Goal: Transaction & Acquisition: Download file/media

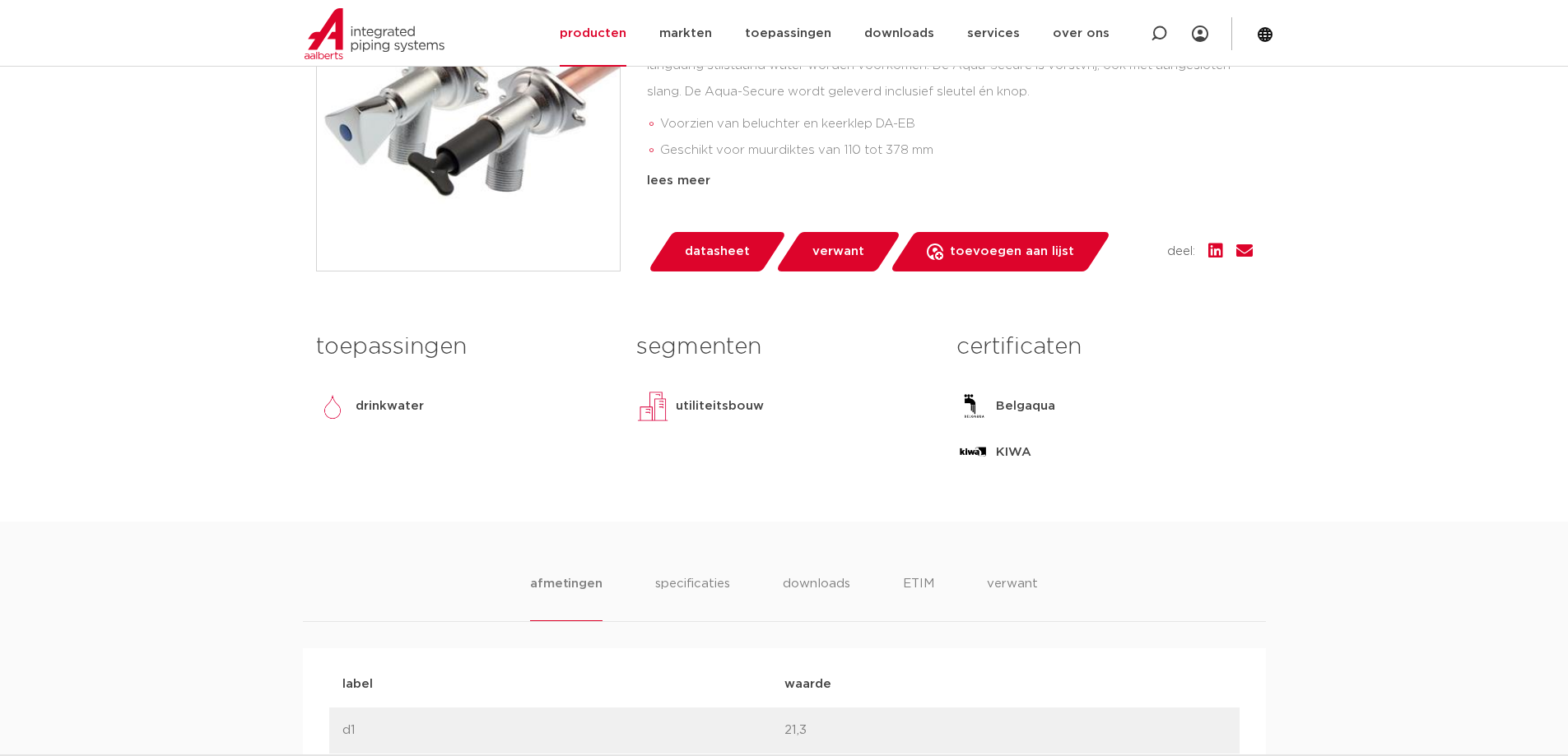
scroll to position [496, 0]
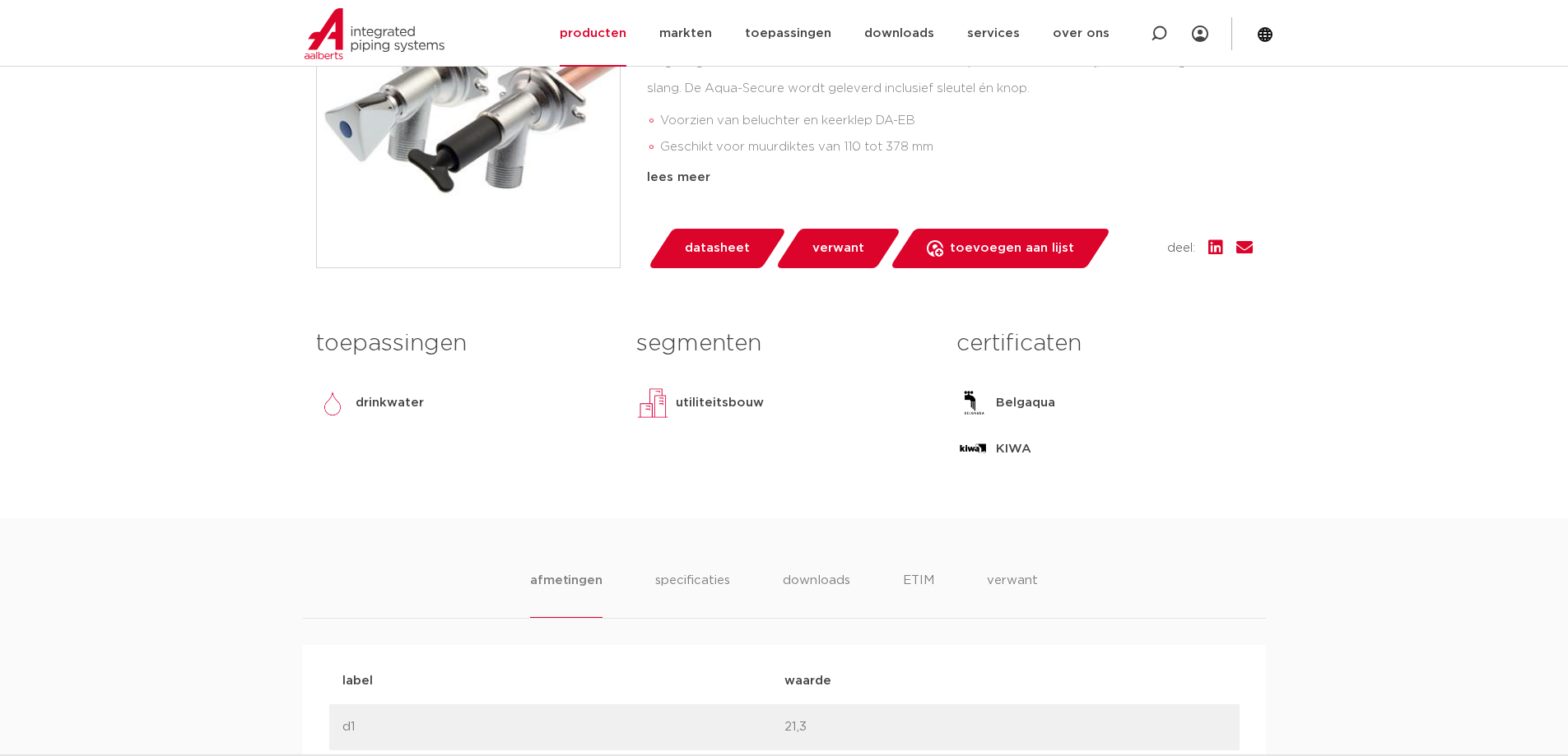
click at [721, 243] on span "datasheet" at bounding box center [717, 248] width 65 height 27
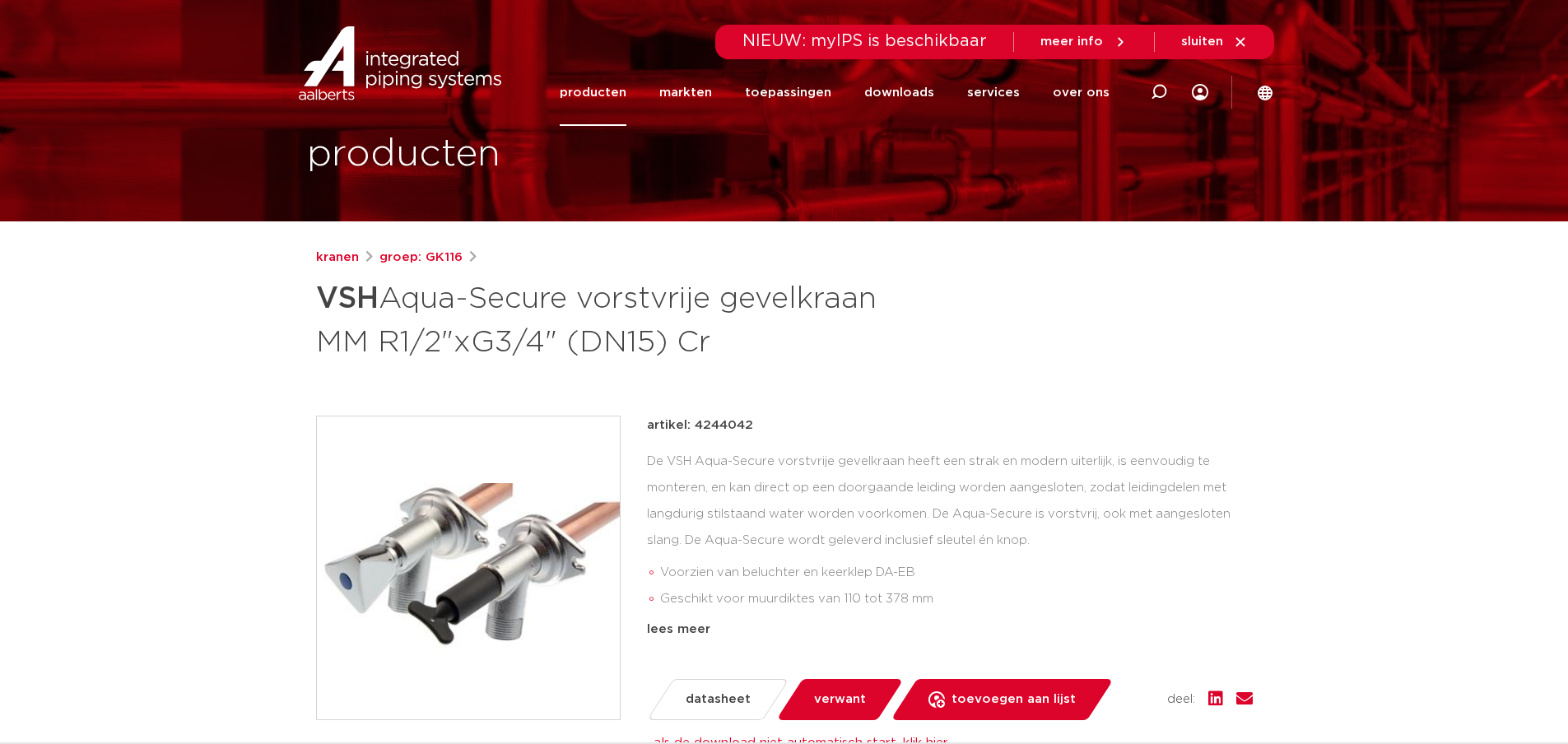
scroll to position [0, 0]
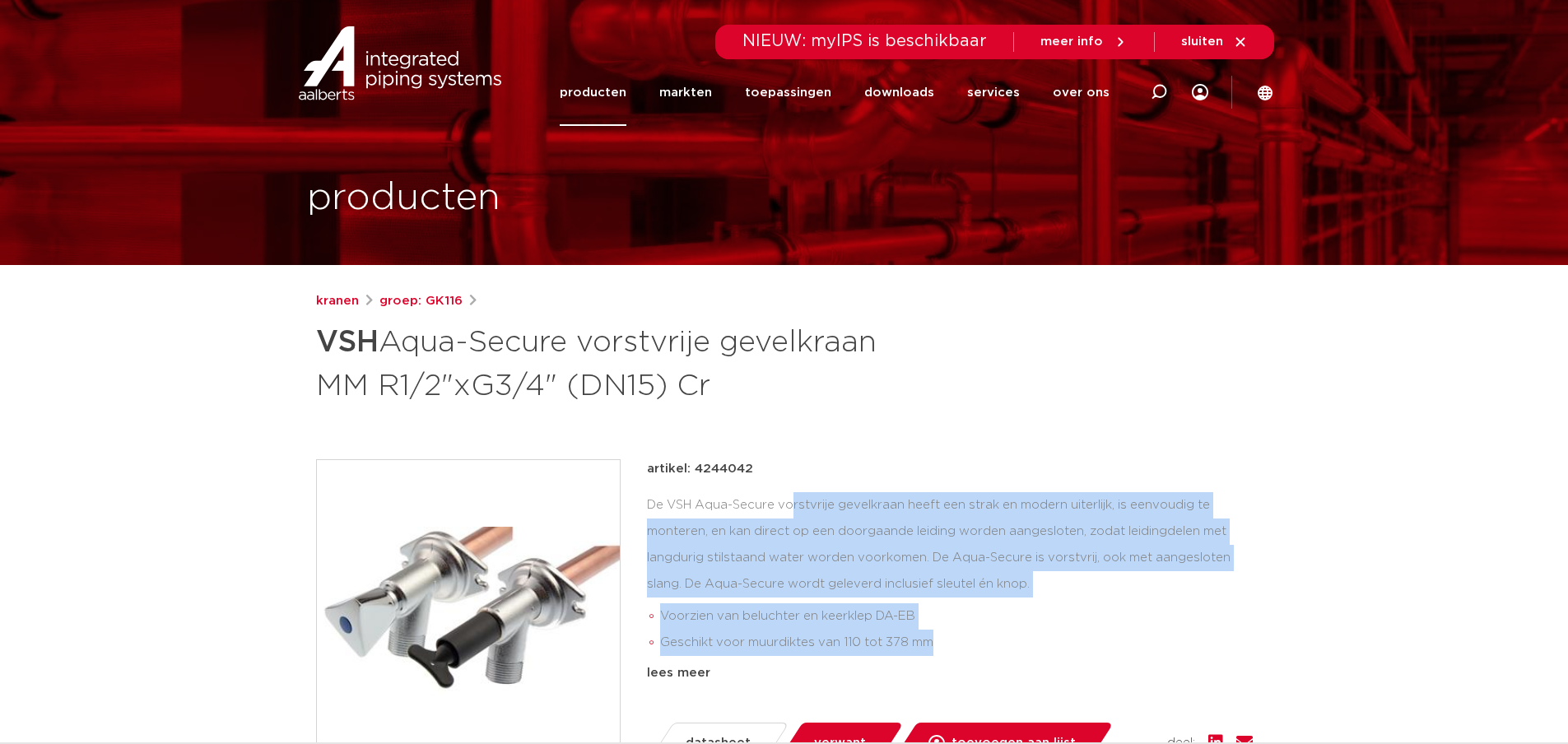
drag, startPoint x: 940, startPoint y: 646, endPoint x: 644, endPoint y: 496, distance: 331.8
click at [644, 496] on div "artikel: 4244042 De VSH Aqua-Secure vorstvrije gevelkraan heeft een strak en mo…" at bounding box center [784, 611] width 937 height 304
click at [730, 485] on div "artikel: 4244042 De VSH Aqua-Secure vorstvrije gevelkraan heeft een strak en mo…" at bounding box center [949, 571] width 606 height 224
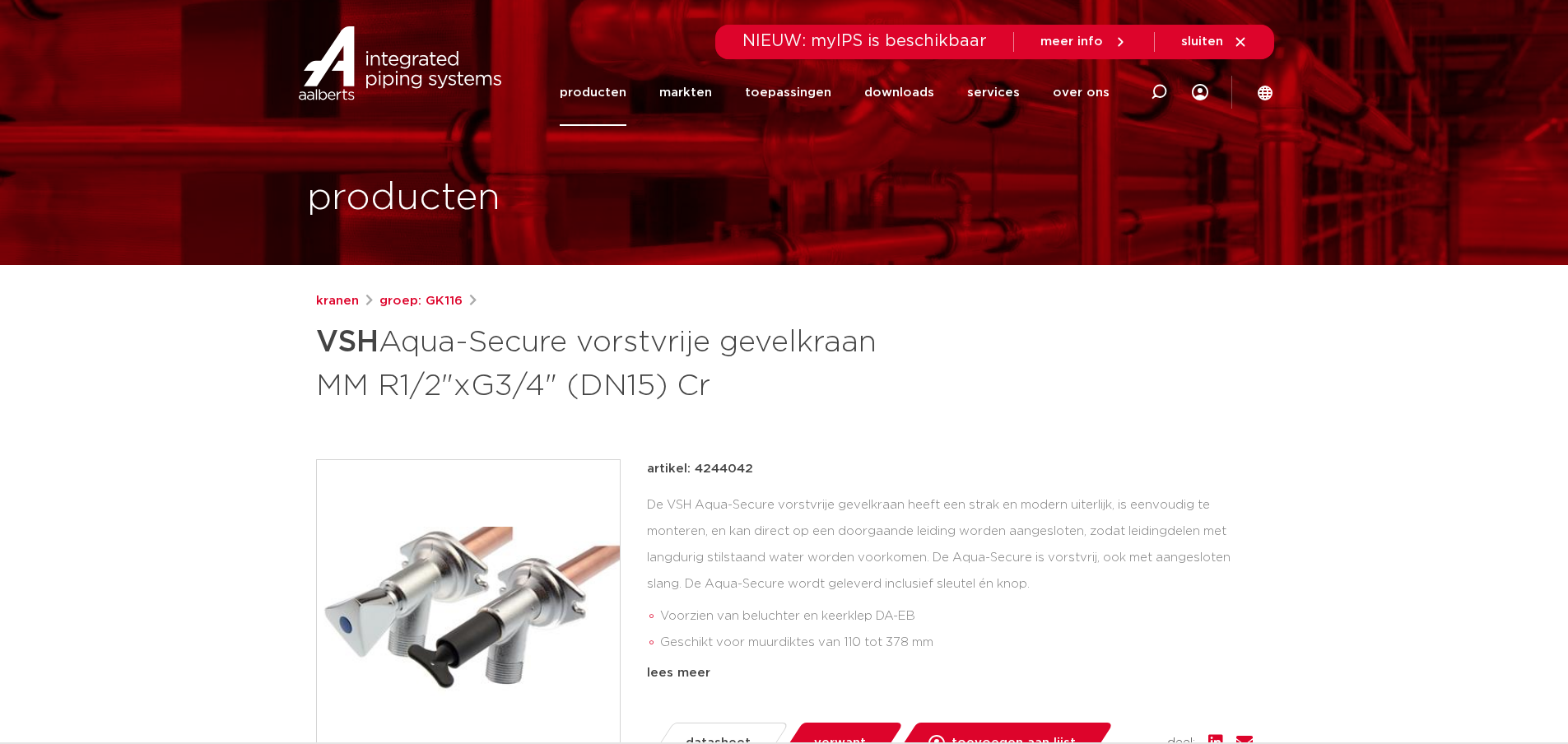
click at [727, 495] on div "De VSH Aqua-Secure vorstvrije gevelkraan heeft een strak en modern uiterlijk, i…" at bounding box center [949, 574] width 606 height 165
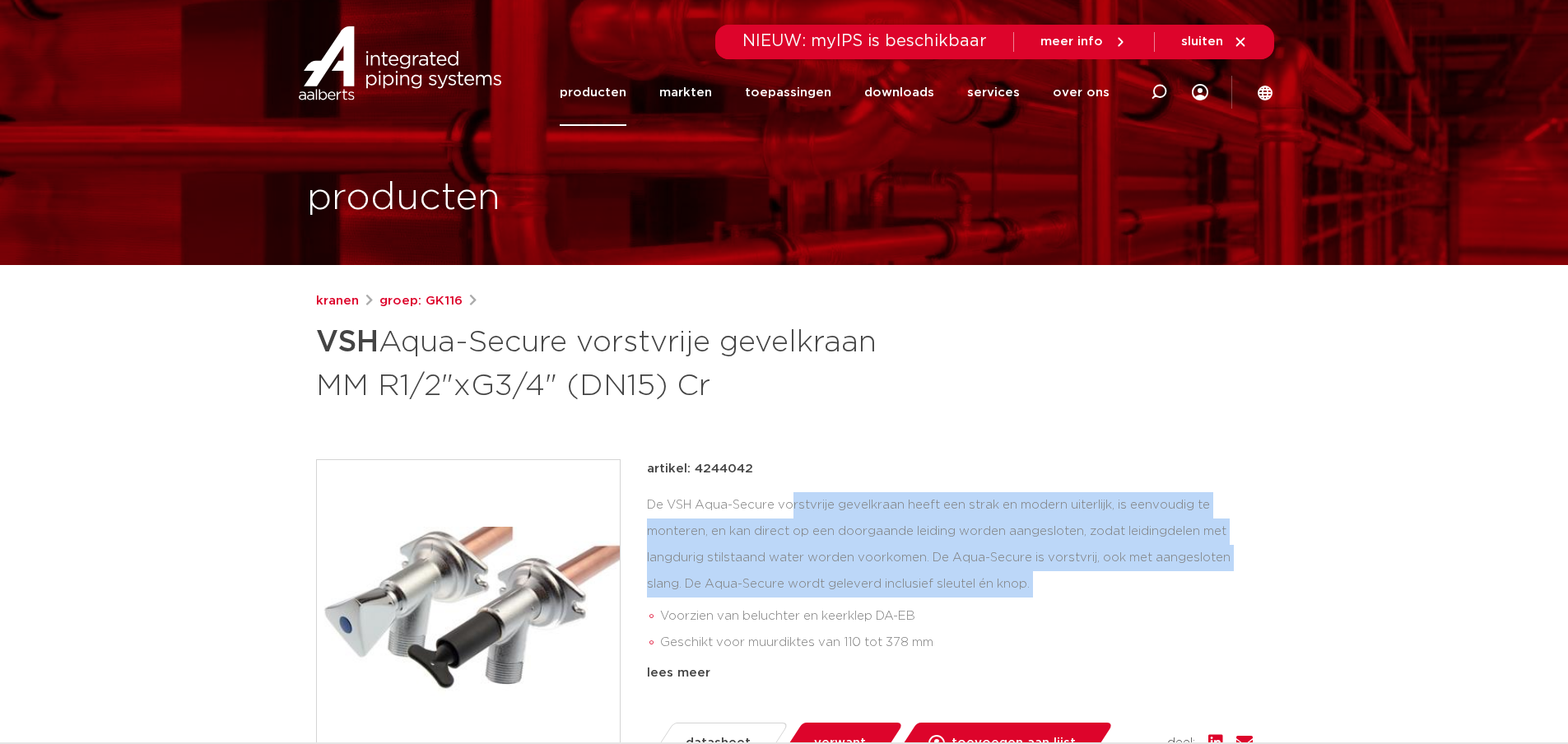
click at [727, 495] on div "De VSH Aqua-Secure vorstvrije gevelkraan heeft een strak en modern uiterlijk, i…" at bounding box center [949, 574] width 606 height 165
click at [731, 501] on div "De VSH Aqua-Secure vorstvrije gevelkraan heeft een strak en modern uiterlijk, i…" at bounding box center [949, 574] width 606 height 165
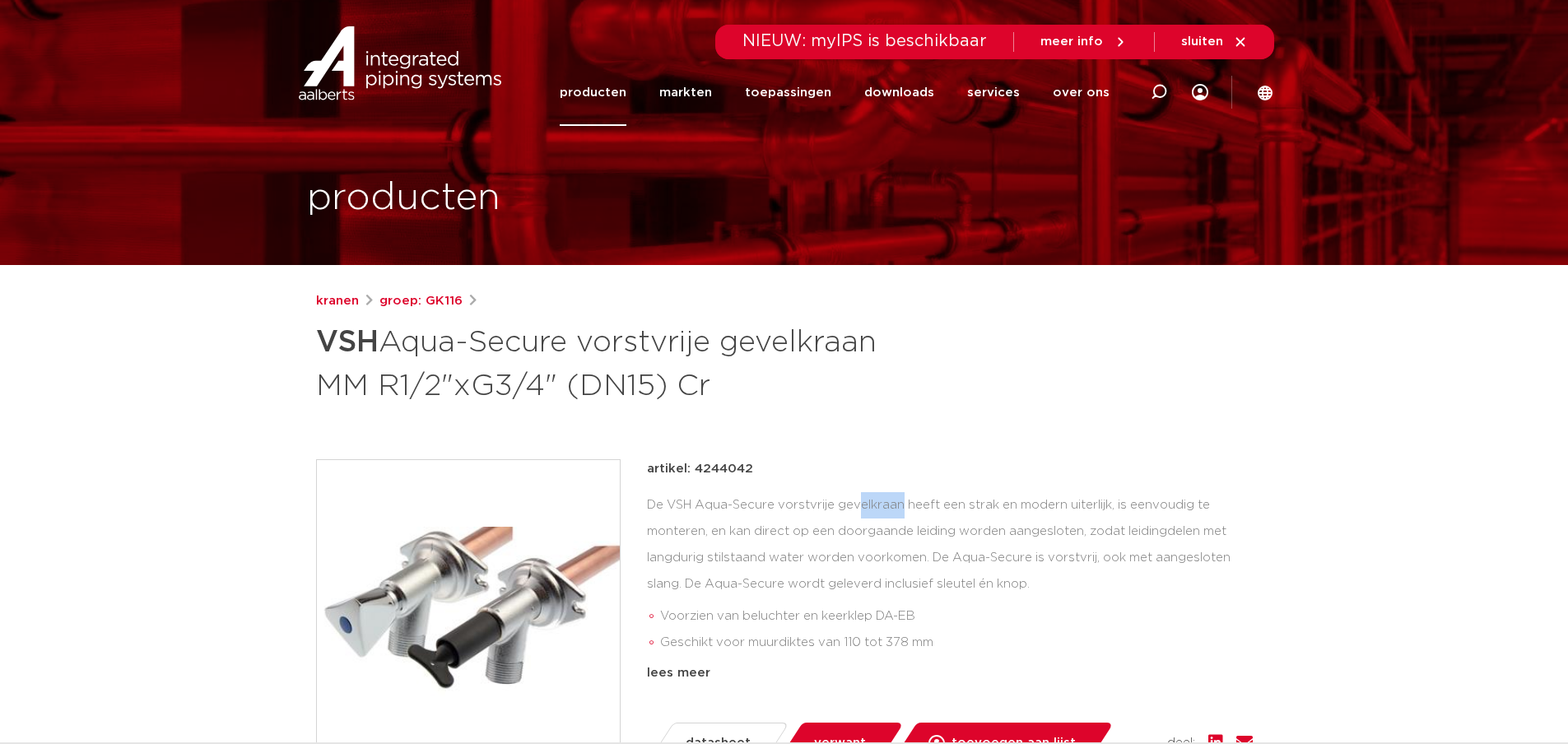
click at [731, 501] on div "De VSH Aqua-Secure vorstvrije gevelkraan heeft een strak en modern uiterlijk, i…" at bounding box center [949, 574] width 606 height 165
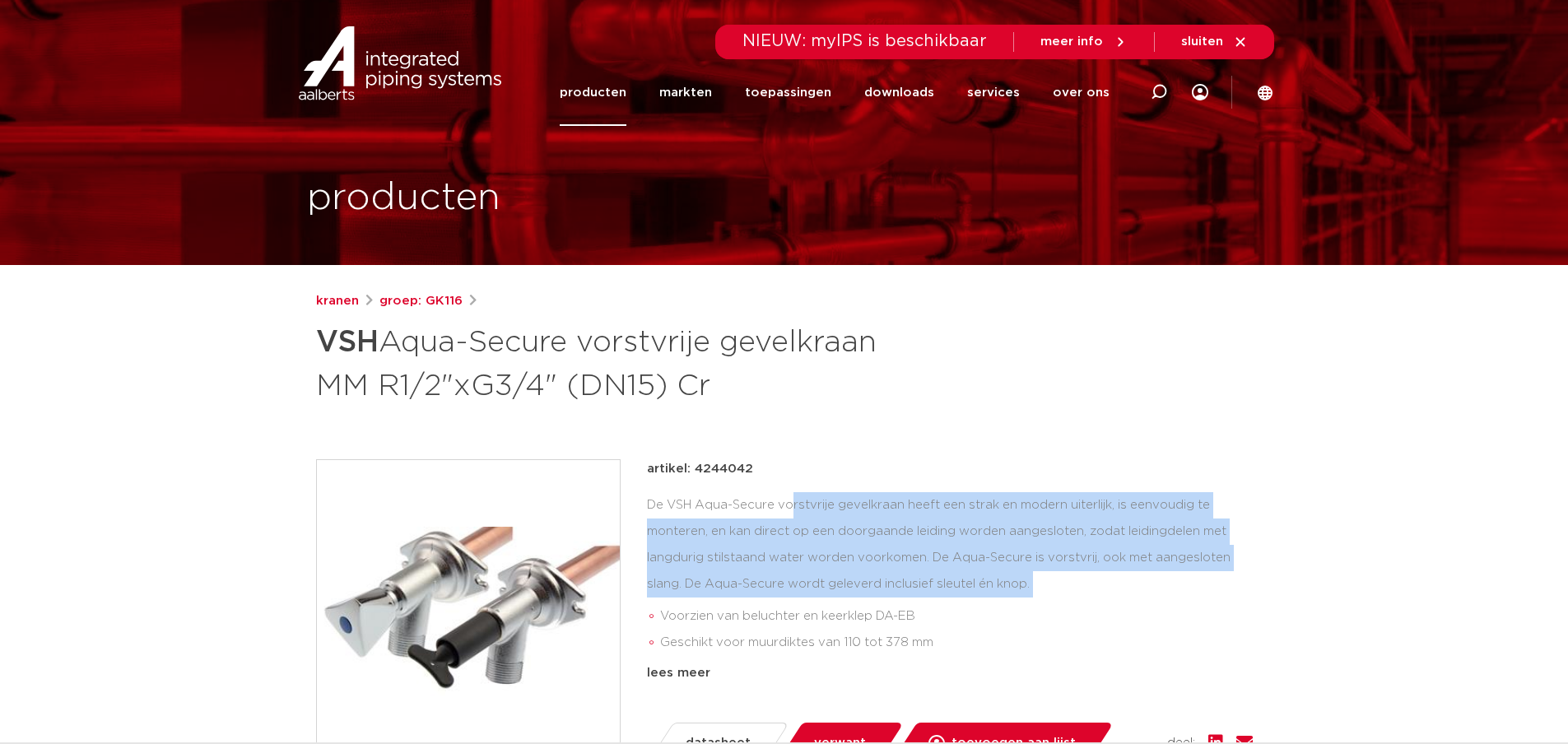
click at [731, 501] on div "De VSH Aqua-Secure vorstvrije gevelkraan heeft een strak en modern uiterlijk, i…" at bounding box center [949, 574] width 606 height 165
click at [763, 447] on div "kranen groep: GK116 VSH Aqua-Secure vorstvrije gevelkraan MM R1/2"xG3/4" (DN15)…" at bounding box center [784, 669] width 963 height 756
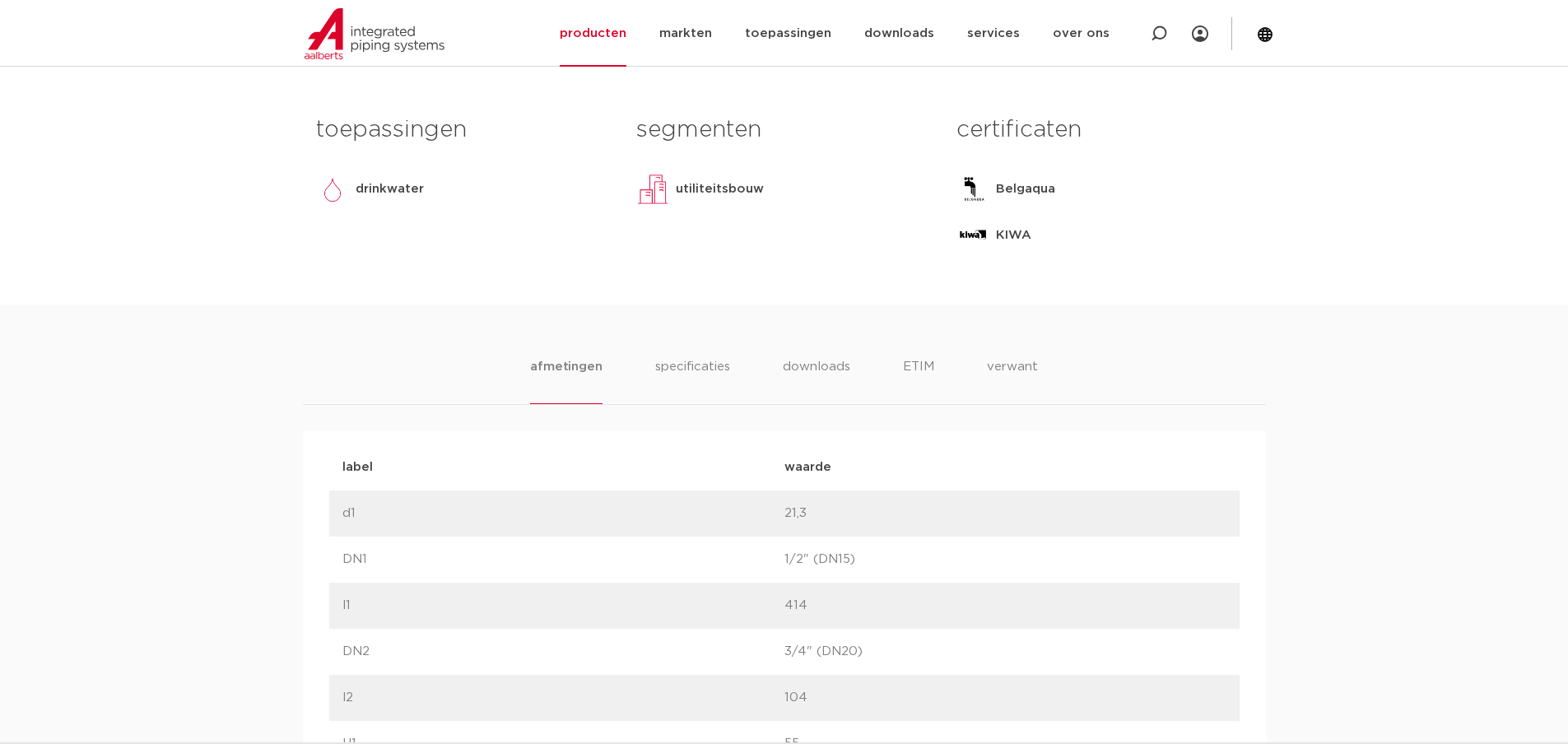
scroll to position [741, 0]
click at [813, 364] on li "downloads" at bounding box center [816, 382] width 69 height 47
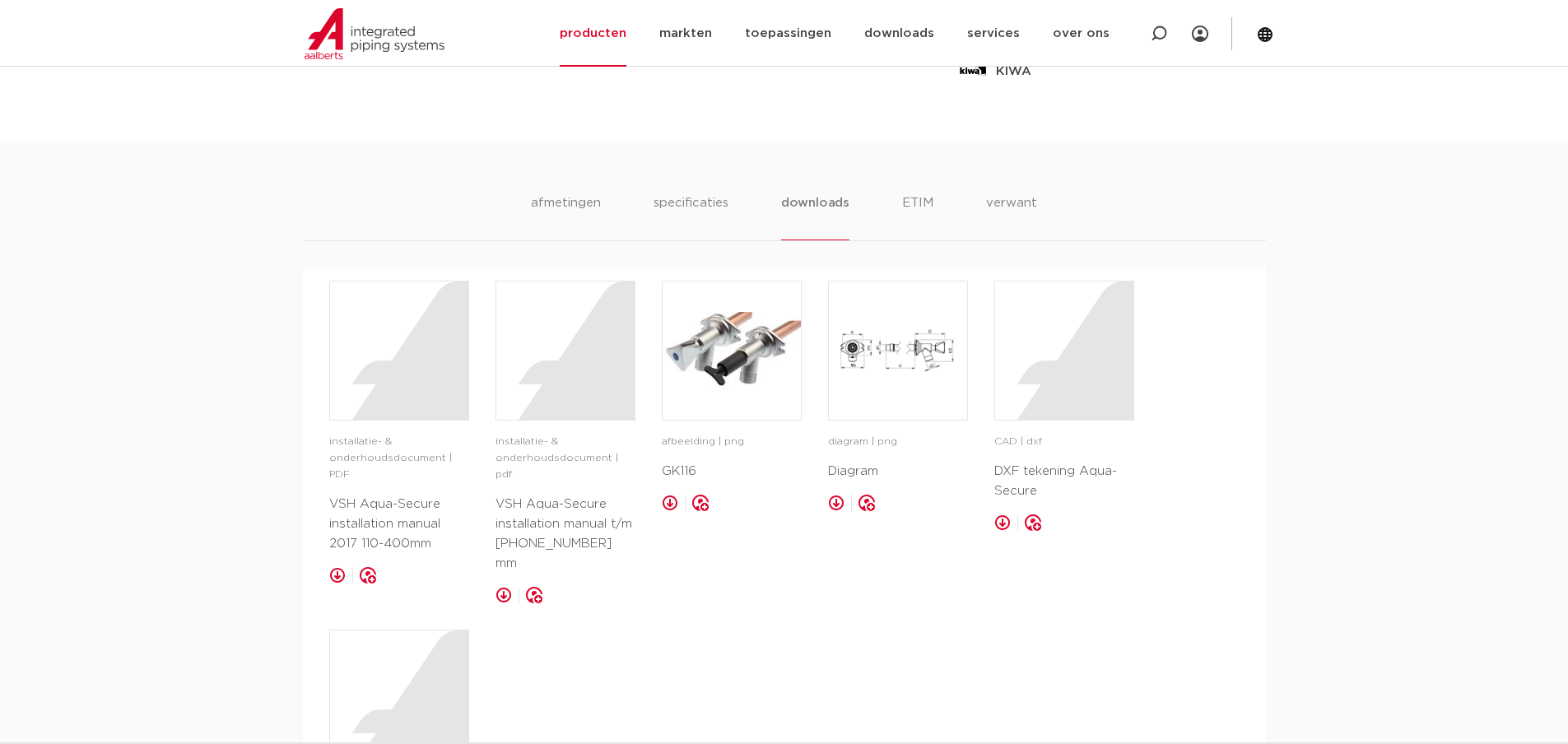
scroll to position [905, 0]
click at [371, 409] on div at bounding box center [399, 351] width 138 height 138
